Goal: Task Accomplishment & Management: Complete application form

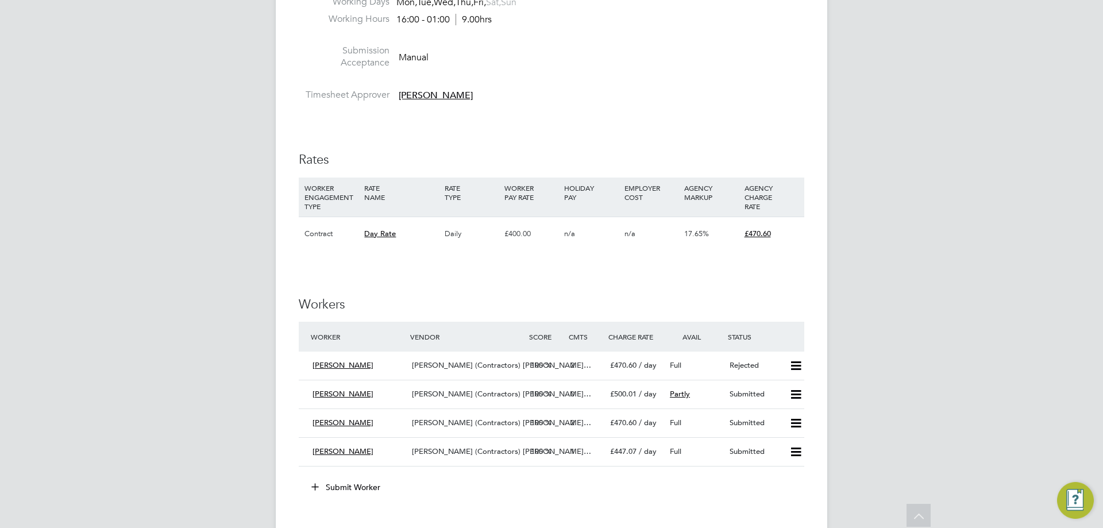
click at [362, 482] on button "Submit Worker" at bounding box center [346, 487] width 86 height 18
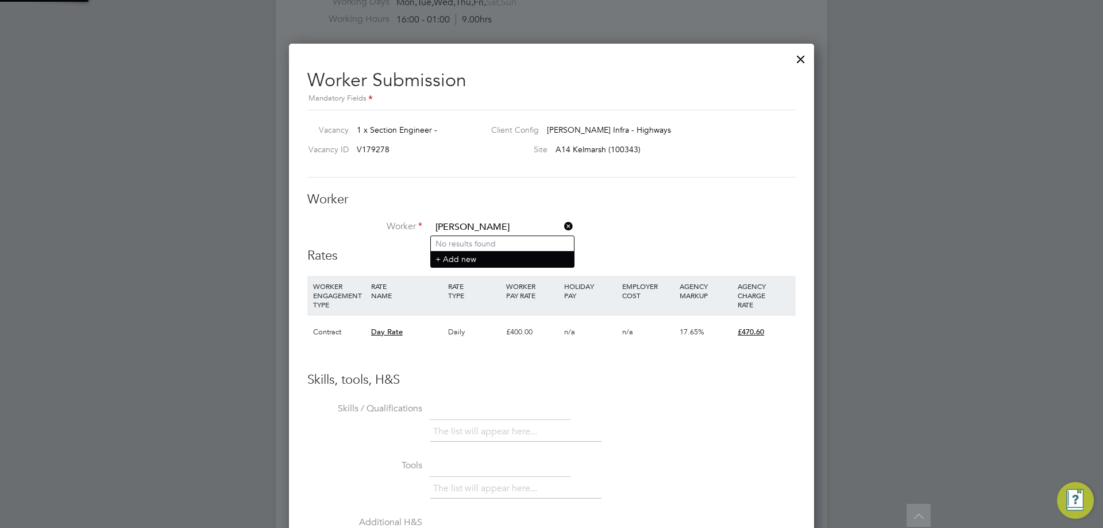
type input "[PERSON_NAME]"
click at [447, 256] on li "+ Add new" at bounding box center [502, 259] width 143 height 16
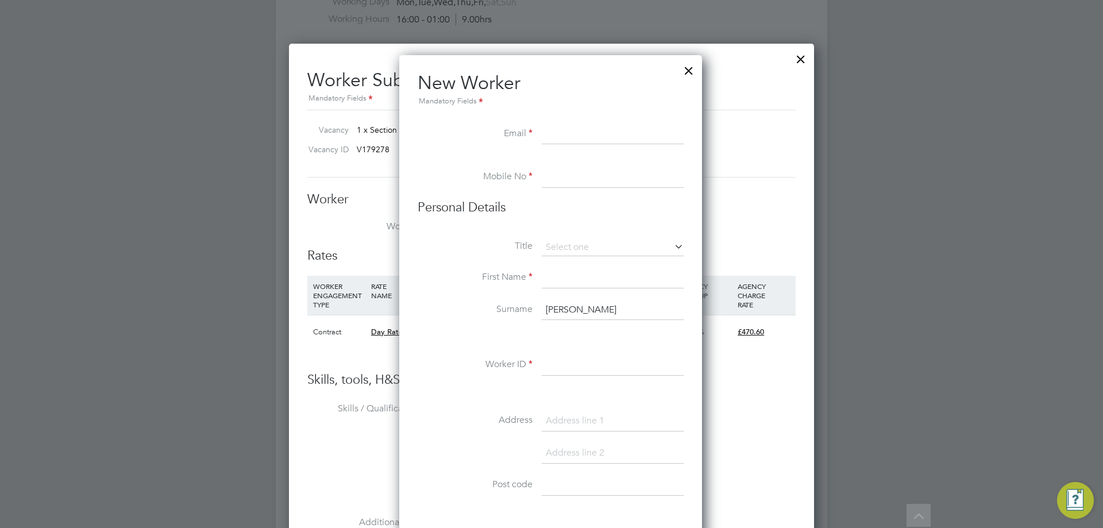
drag, startPoint x: 581, startPoint y: 306, endPoint x: 402, endPoint y: 285, distance: 179.8
click at [547, 277] on input at bounding box center [613, 278] width 142 height 21
type input "k"
type input "[PERSON_NAME]"
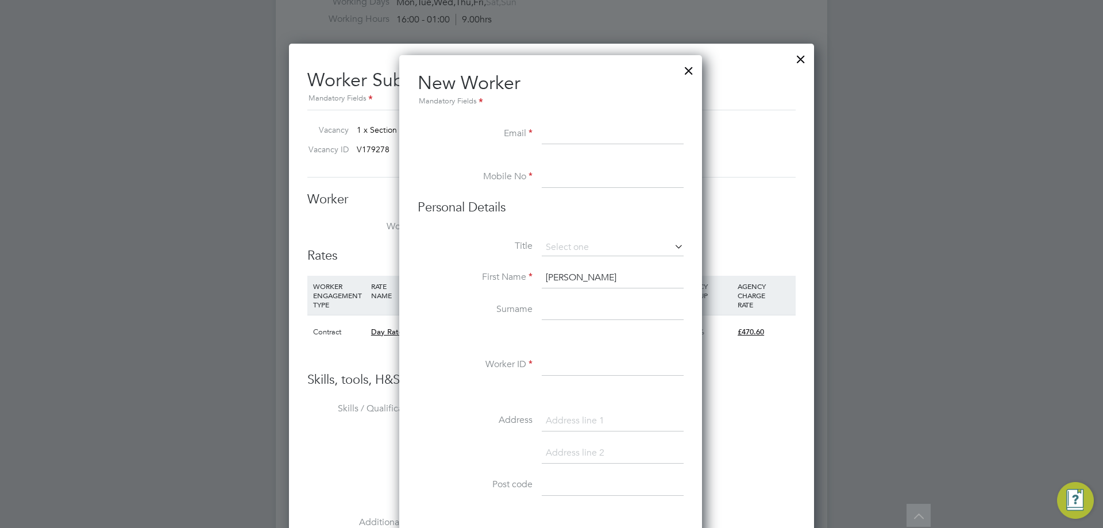
click at [579, 304] on input at bounding box center [613, 310] width 142 height 21
type input "Daaku"
click at [594, 246] on input at bounding box center [613, 247] width 142 height 17
click at [566, 267] on li "Mr" at bounding box center [612, 263] width 143 height 15
type input "Mr"
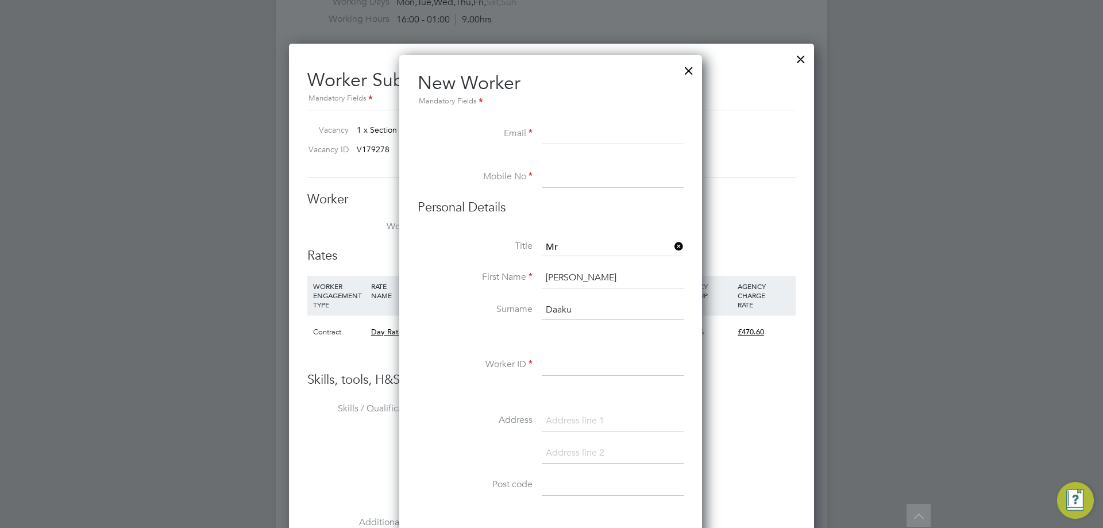
click at [552, 126] on input at bounding box center [613, 134] width 142 height 21
click at [568, 115] on li "New Worker Mandatory Fields" at bounding box center [550, 97] width 266 height 53
click at [578, 133] on input at bounding box center [613, 134] width 142 height 21
paste input "[EMAIL_ADDRESS][DOMAIN_NAME]"
type input "[EMAIL_ADDRESS][DOMAIN_NAME]"
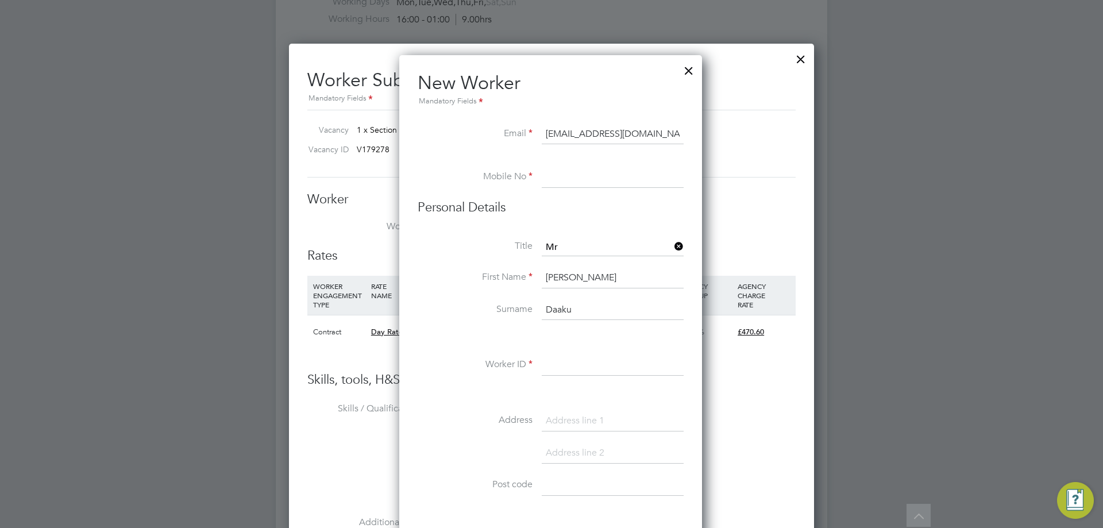
click at [562, 193] on li "Mobile No" at bounding box center [550, 183] width 266 height 32
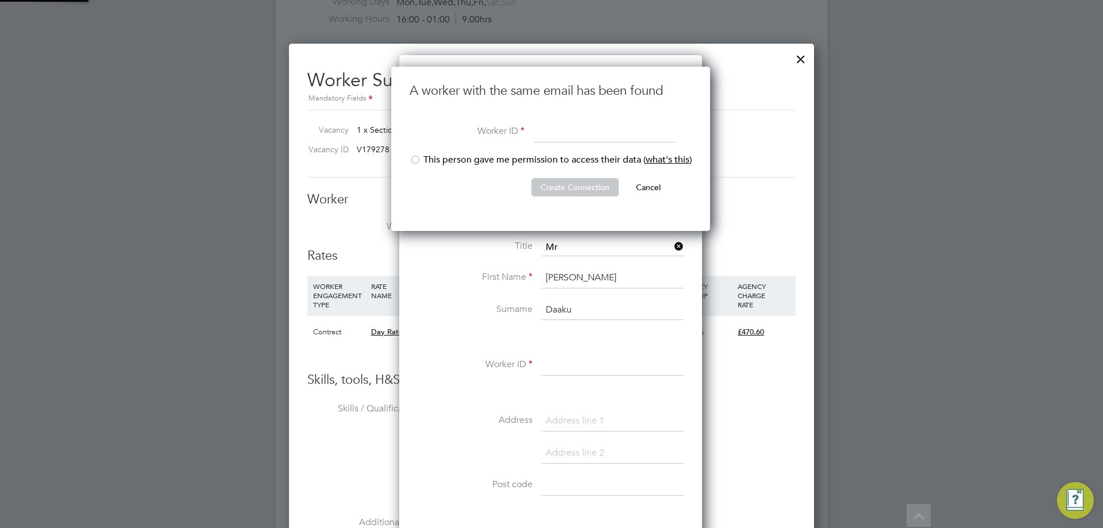
scroll to position [165, 320]
click at [566, 178] on button "Create Connection" at bounding box center [574, 187] width 87 height 18
click at [422, 160] on li "This person gave me permission to access their data ( what's this )" at bounding box center [550, 166] width 282 height 24
click at [548, 136] on input at bounding box center [604, 132] width 142 height 21
type input "775177"
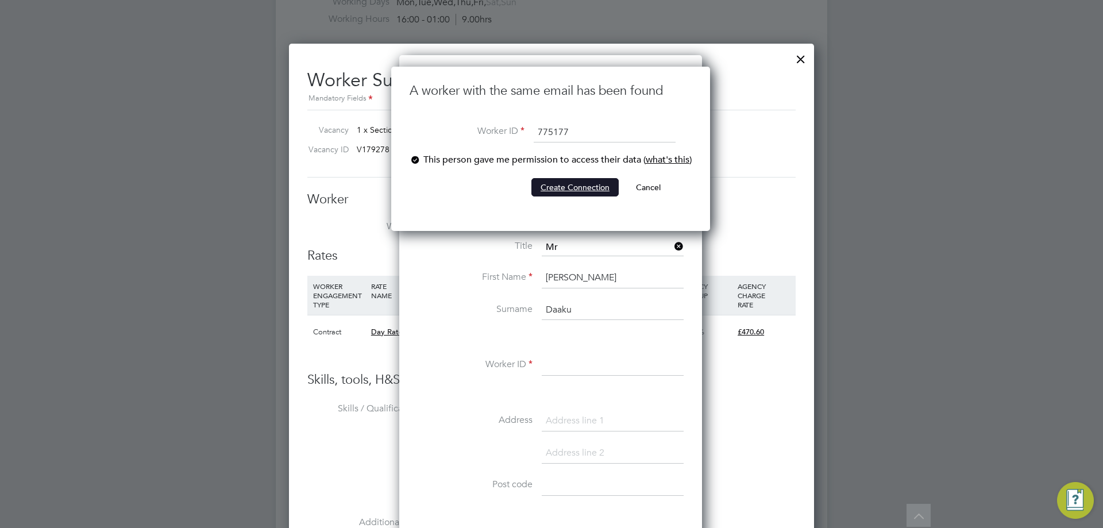
click at [554, 179] on button "Create Connection" at bounding box center [574, 187] width 87 height 18
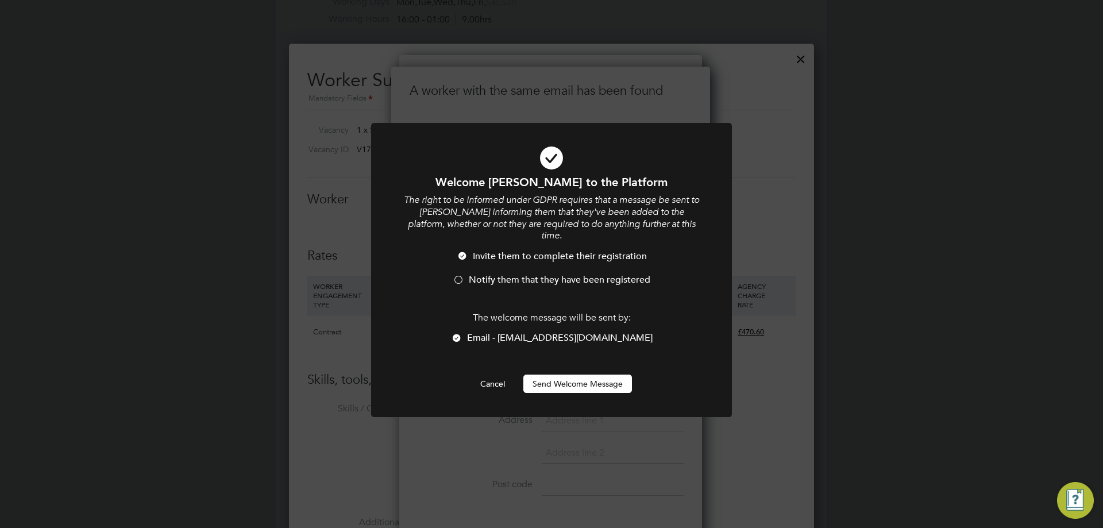
click at [457, 275] on div at bounding box center [457, 280] width 11 height 11
click at [555, 374] on button "Send Welcome Message" at bounding box center [577, 383] width 109 height 18
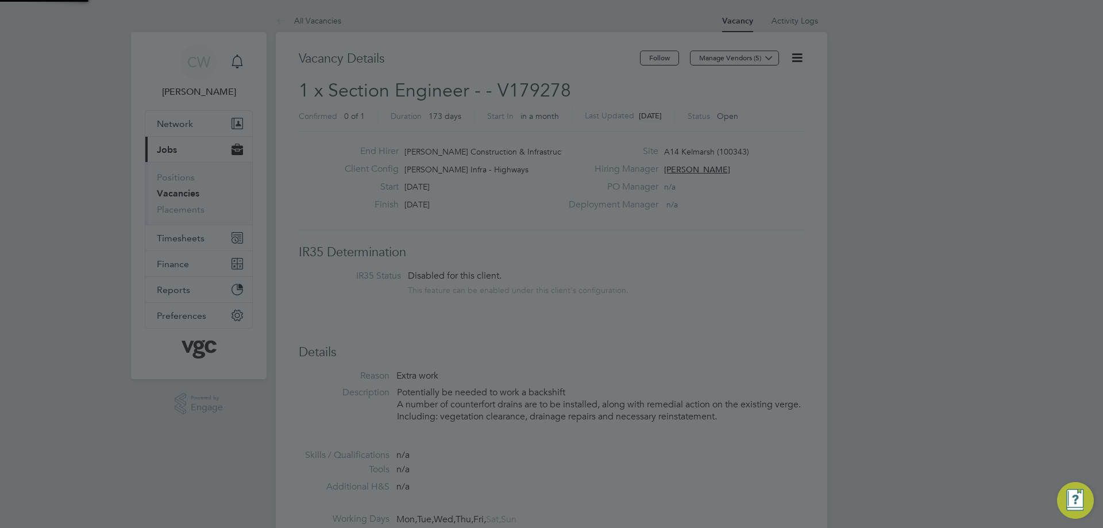
scroll to position [517, 0]
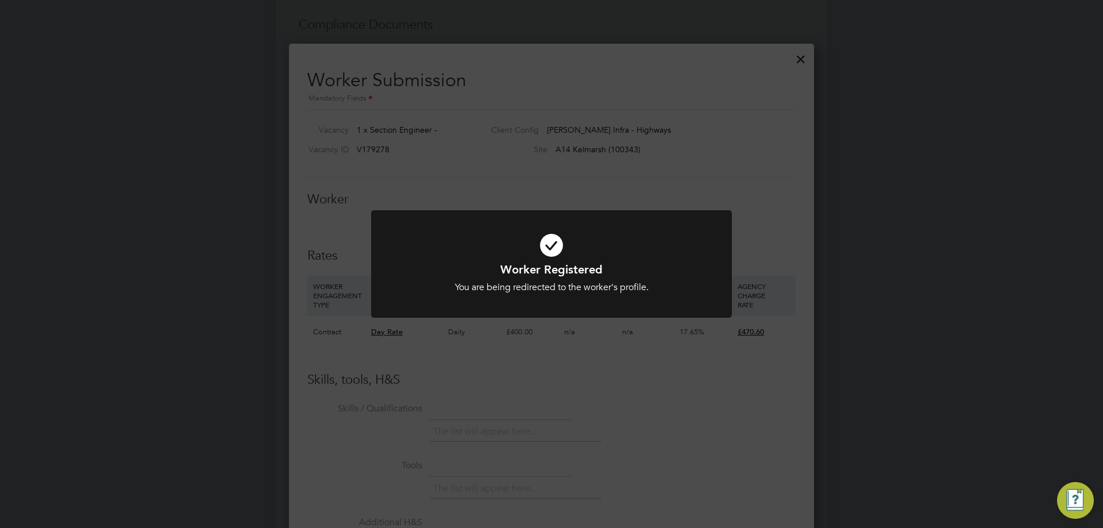
click at [565, 269] on h1 "Worker Registered" at bounding box center [551, 269] width 299 height 15
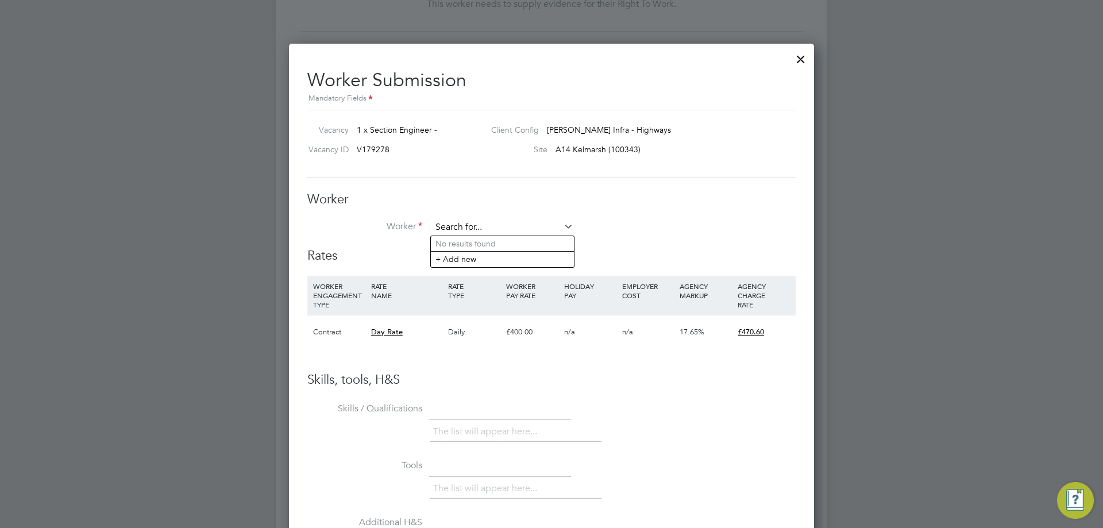
click at [495, 227] on input at bounding box center [502, 227] width 142 height 17
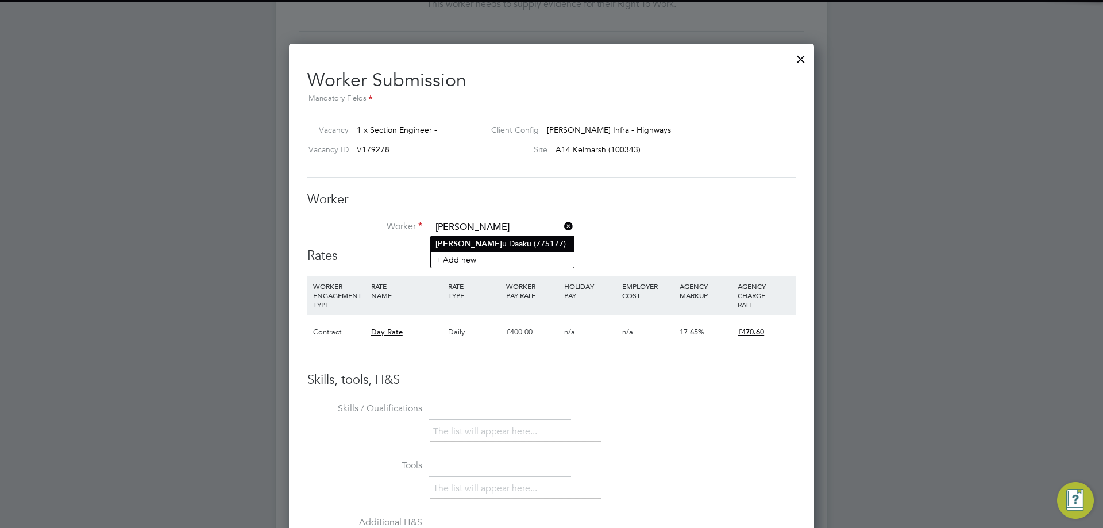
click at [500, 241] on li "[PERSON_NAME] u Daaku (775177)" at bounding box center [502, 244] width 143 height 16
type input "[PERSON_NAME] (775177)"
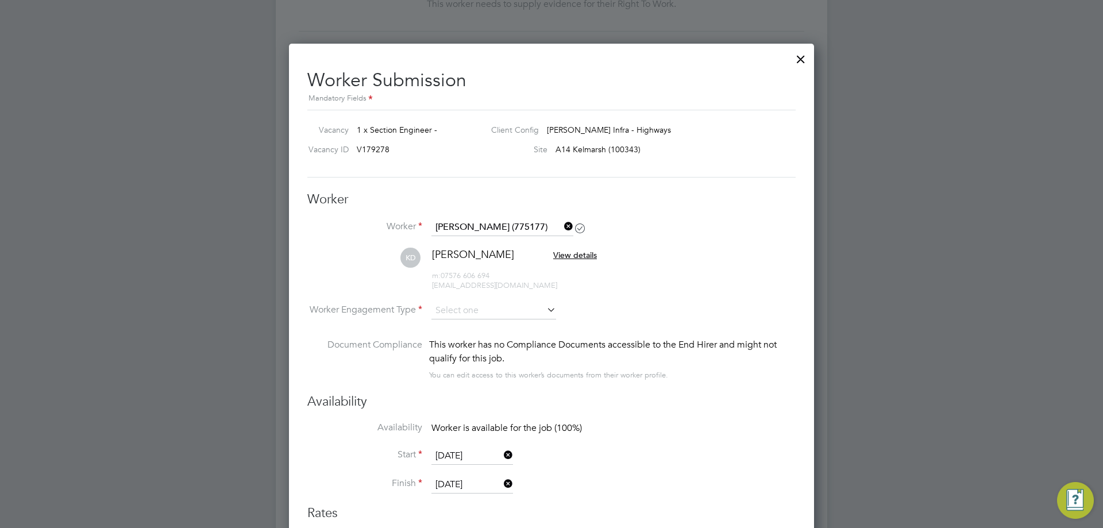
scroll to position [954, 525]
click at [467, 296] on li "[PERSON_NAME] View details m: 07576 606 694 [EMAIL_ADDRESS][DOMAIN_NAME]" at bounding box center [551, 274] width 488 height 55
click at [466, 308] on input at bounding box center [493, 311] width 125 height 17
click at [463, 331] on li "Contract" at bounding box center [494, 326] width 126 height 15
type input "Contract"
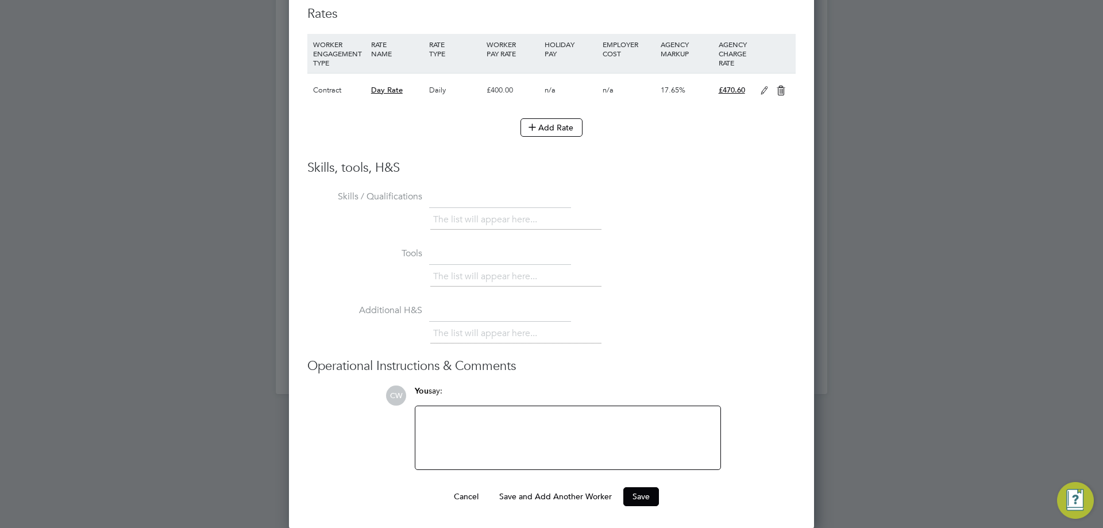
scroll to position [1016, 0]
click at [644, 495] on button "Save" at bounding box center [641, 495] width 36 height 18
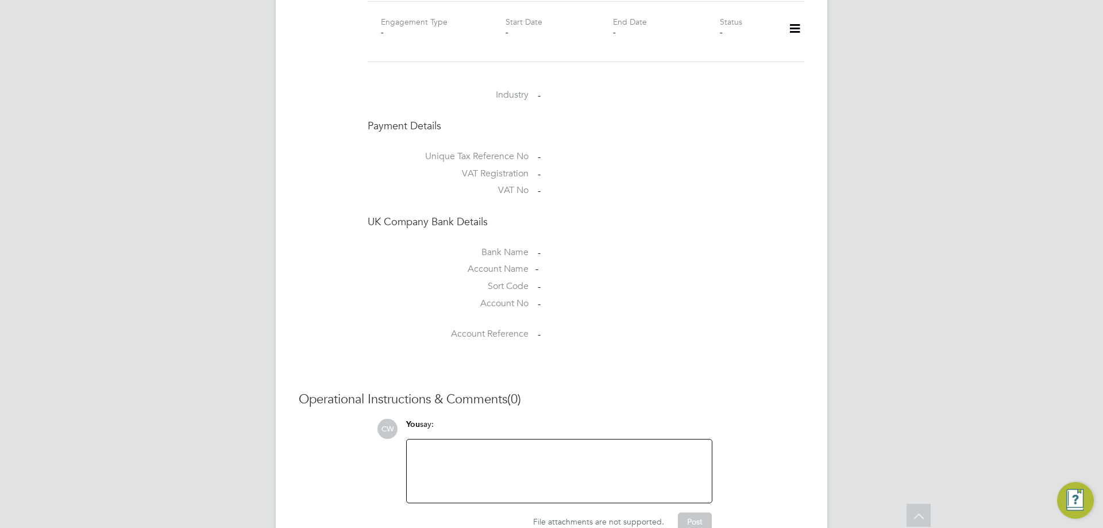
scroll to position [861, 0]
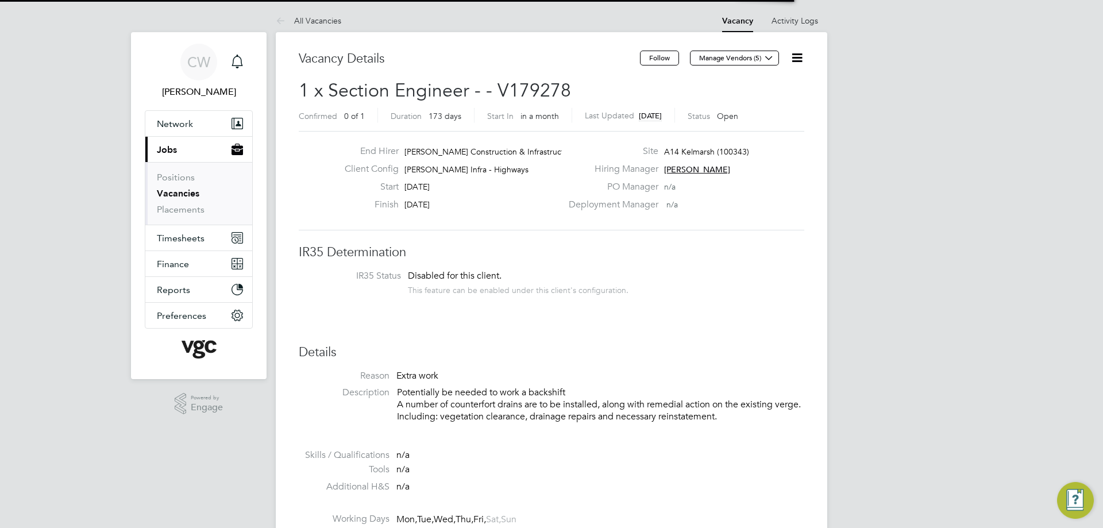
scroll to position [6, 6]
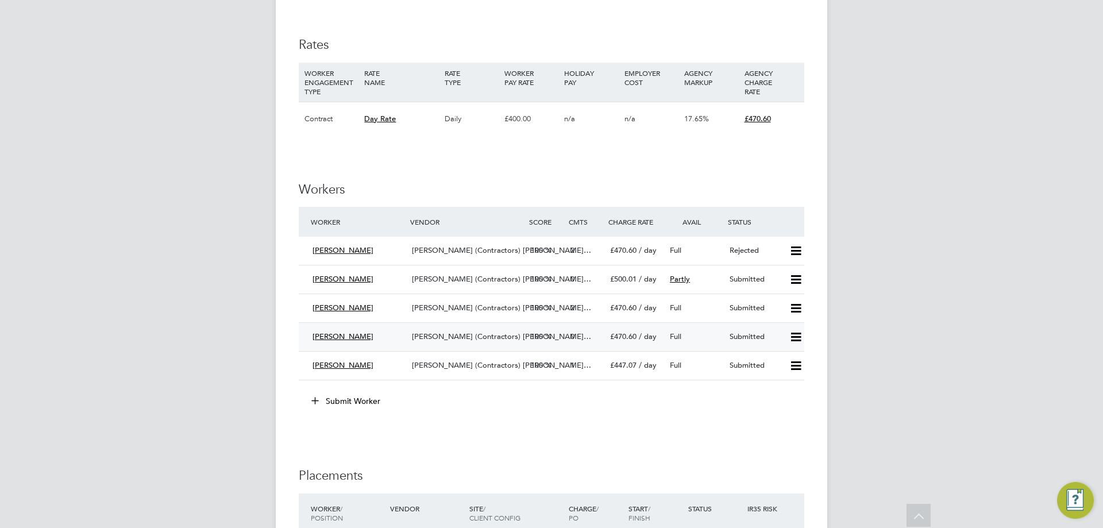
click at [464, 329] on div "[PERSON_NAME] (Contractors) [PERSON_NAME]…" at bounding box center [466, 336] width 119 height 19
